Goal: Find specific page/section: Find specific page/section

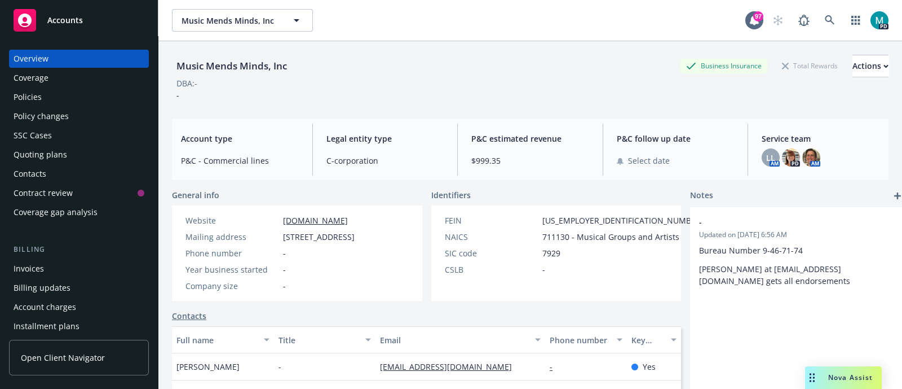
scroll to position [140, 0]
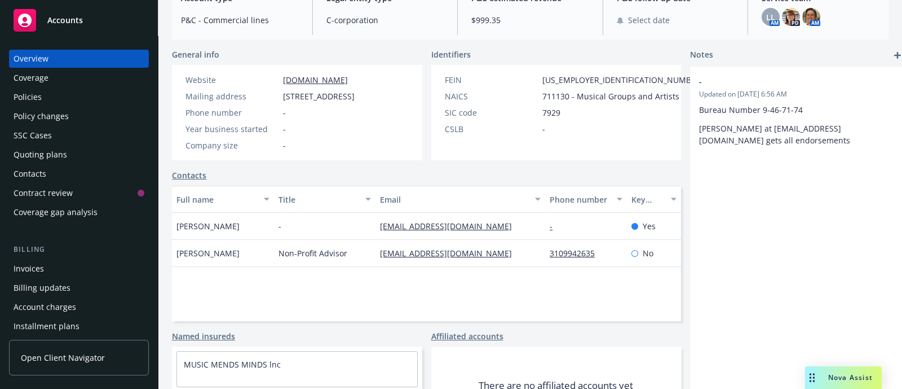
click at [43, 95] on div "Policies" at bounding box center [79, 97] width 131 height 18
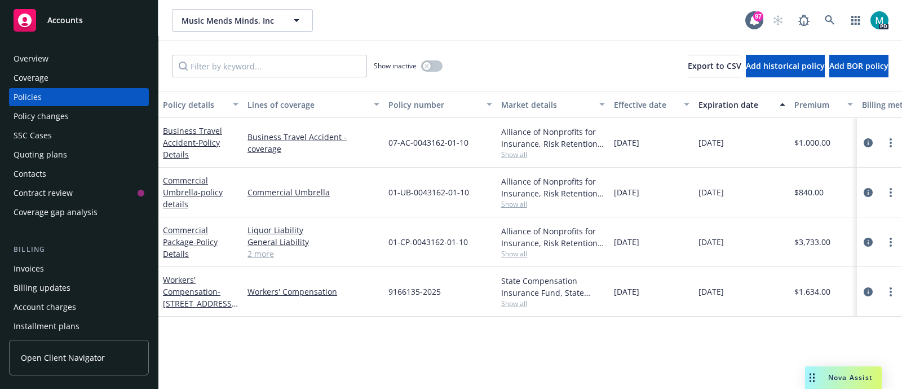
click at [72, 19] on span "Accounts" at bounding box center [65, 20] width 36 height 9
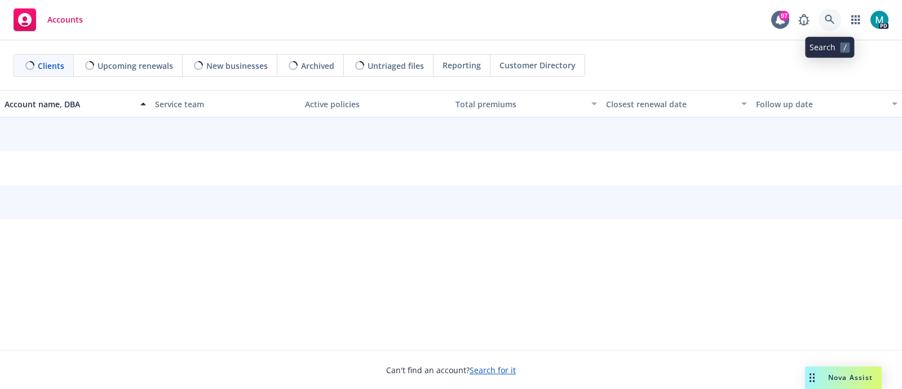
click at [836, 20] on link at bounding box center [830, 19] width 23 height 23
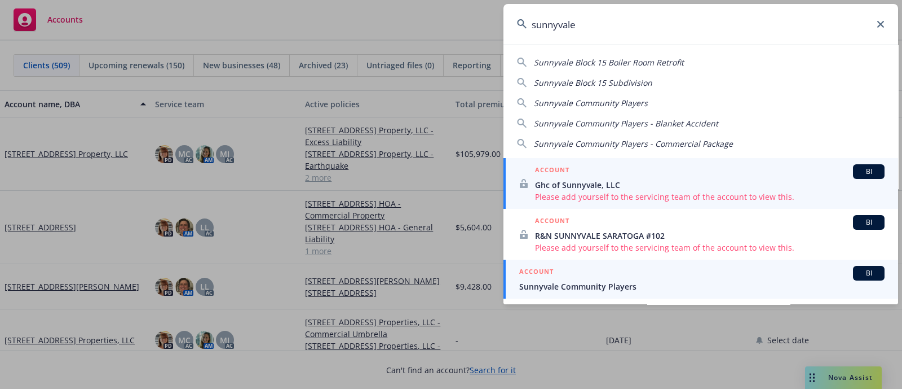
type input "sunnyvale"
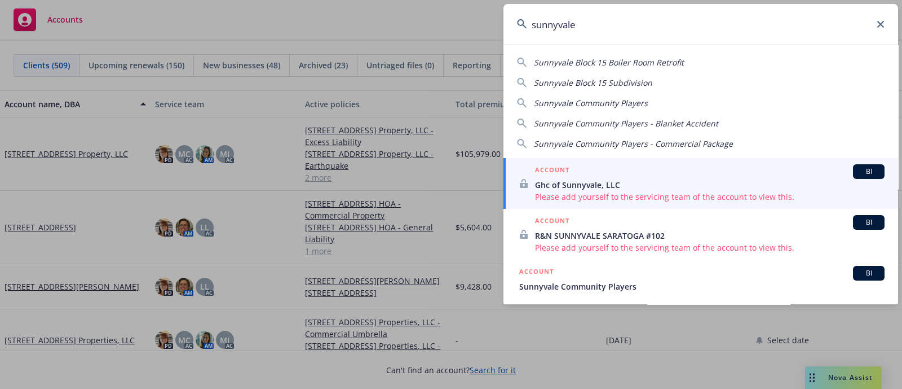
click at [567, 284] on span "Sunnyvale Community Players" at bounding box center [701, 286] width 365 height 12
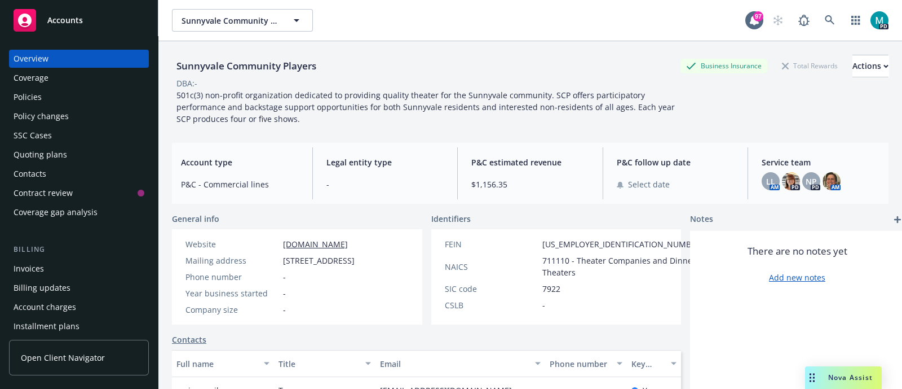
click at [50, 95] on div "Policies" at bounding box center [79, 97] width 131 height 18
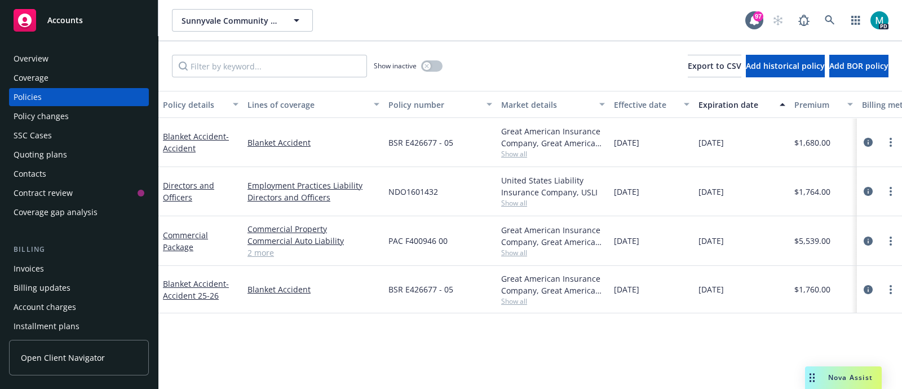
click at [60, 59] on div "Overview" at bounding box center [79, 59] width 131 height 18
